Goal: Submit feedback/report problem

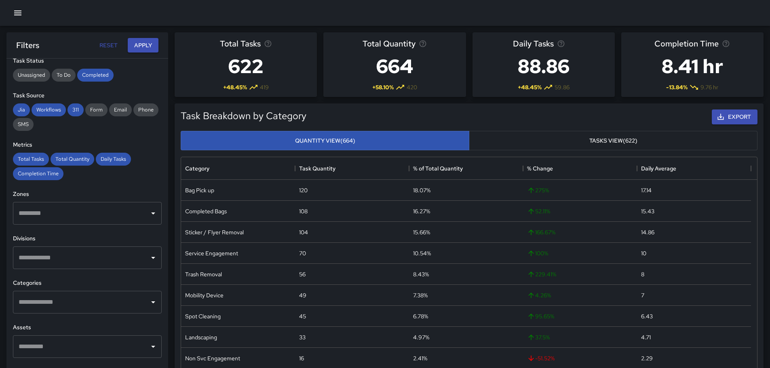
scroll to position [150, 0]
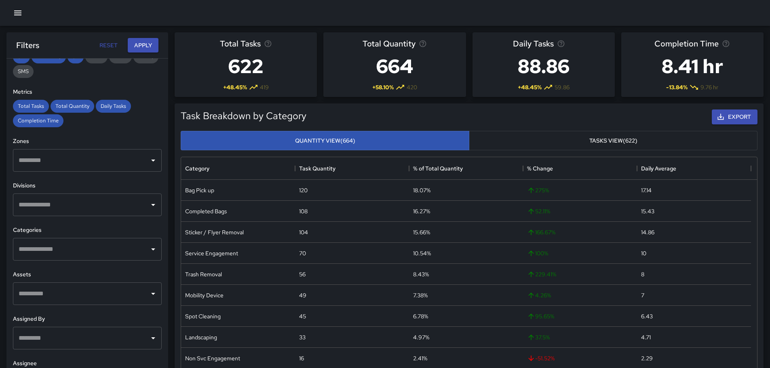
click at [53, 260] on div "​" at bounding box center [87, 249] width 149 height 23
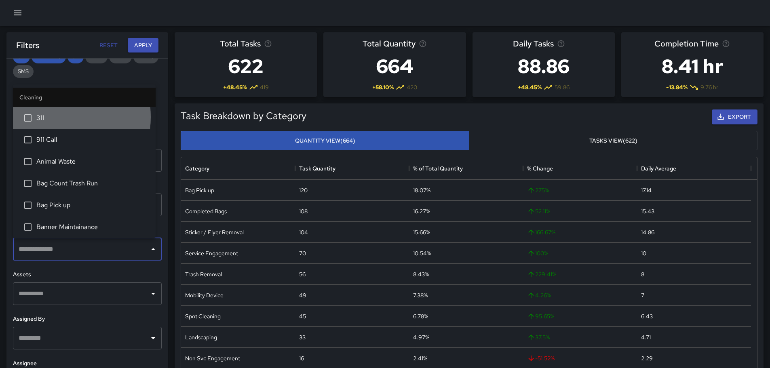
click at [46, 118] on span "311" at bounding box center [92, 118] width 113 height 10
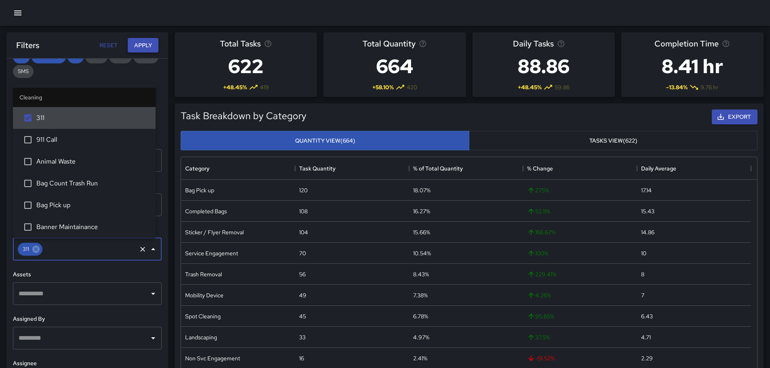
click at [144, 42] on button "Apply" at bounding box center [143, 45] width 31 height 15
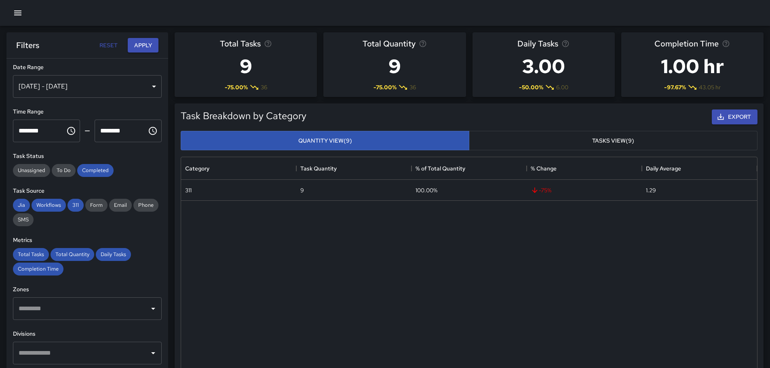
scroll to position [0, 0]
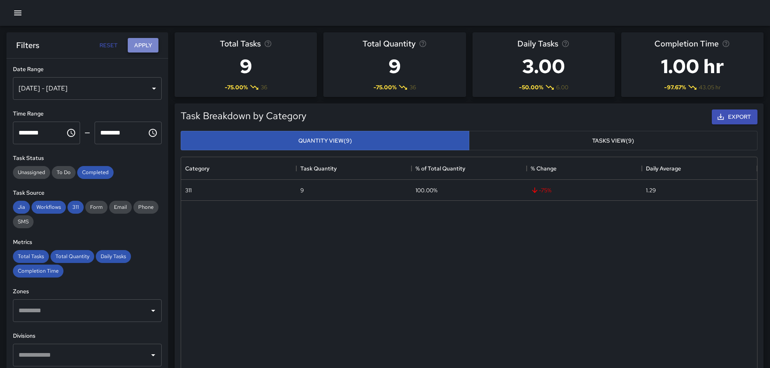
click at [145, 43] on button "Apply" at bounding box center [143, 45] width 31 height 15
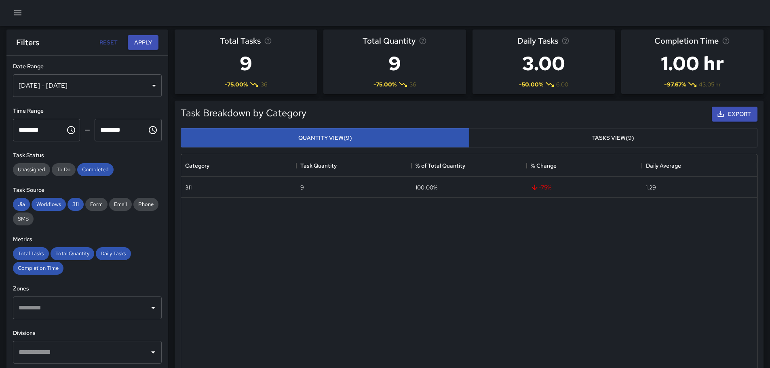
scroll to position [242, 0]
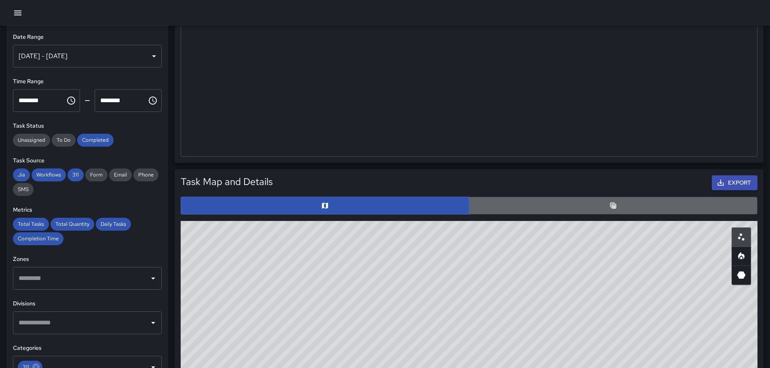
click at [496, 199] on button "button" at bounding box center [613, 206] width 288 height 18
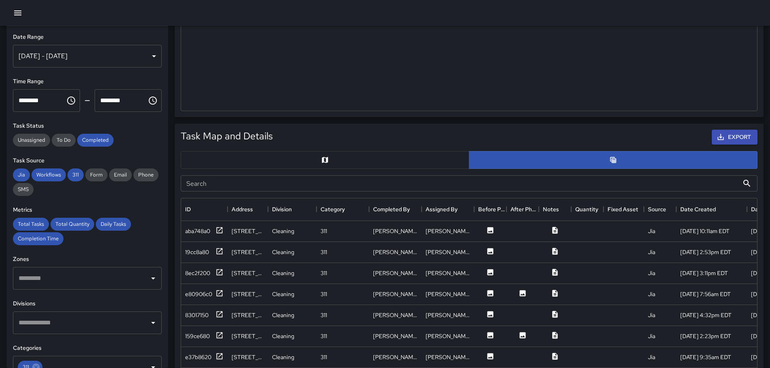
scroll to position [404, 0]
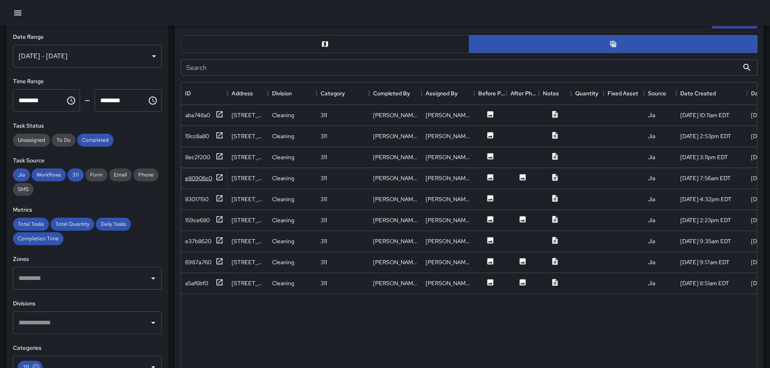
click at [193, 177] on div "e80906c0" at bounding box center [198, 178] width 27 height 8
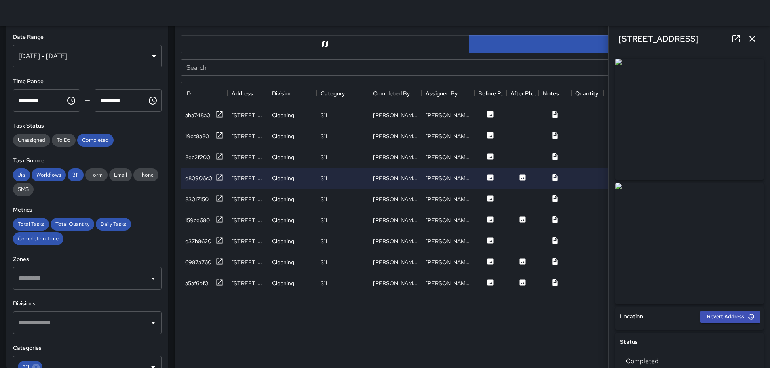
click at [681, 45] on h6 "[STREET_ADDRESS]" at bounding box center [658, 38] width 80 height 13
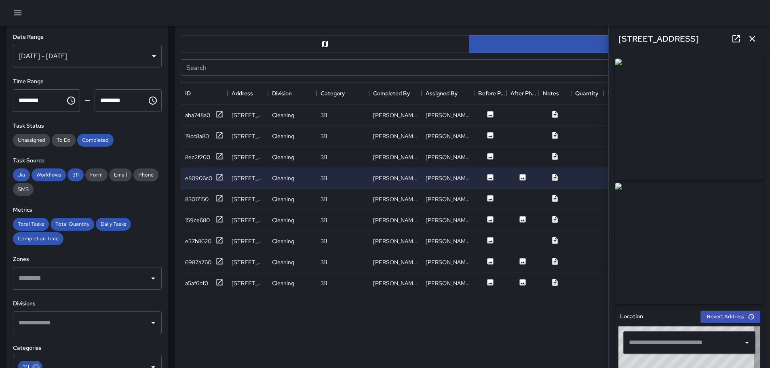
scroll to position [467, 0]
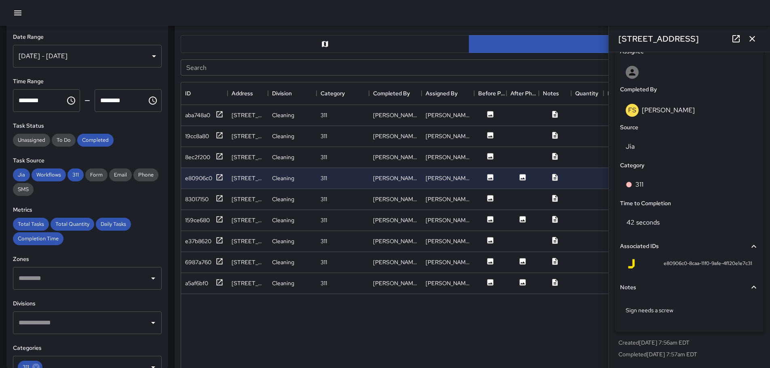
type input "**********"
click at [690, 312] on p "Sign needs a screw" at bounding box center [688, 310] width 127 height 8
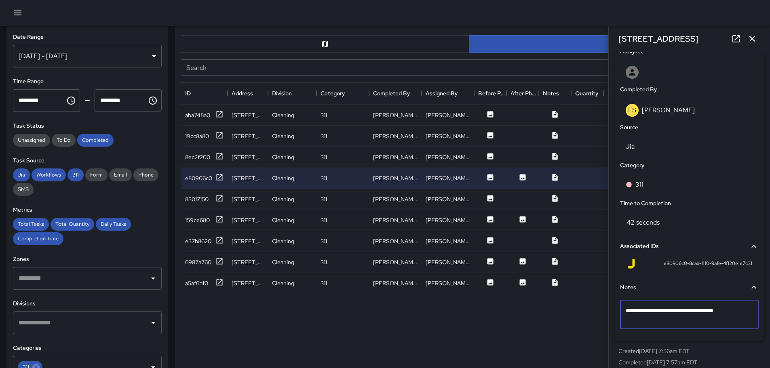
type textarea "**********"
click at [663, 337] on div "**********" at bounding box center [689, 307] width 142 height 61
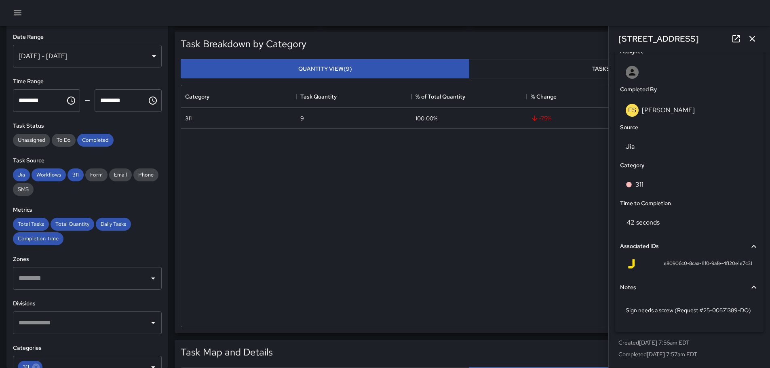
scroll to position [0, 0]
